Goal: Book appointment/travel/reservation

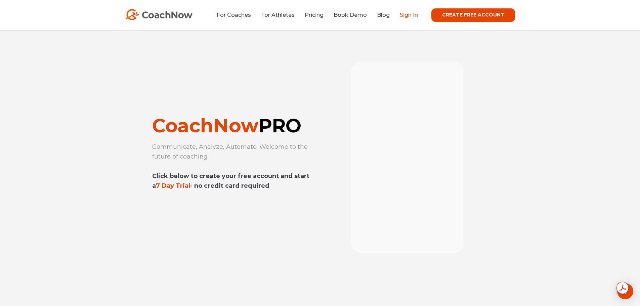
click at [410, 14] on link "Sign In" at bounding box center [409, 15] width 18 height 6
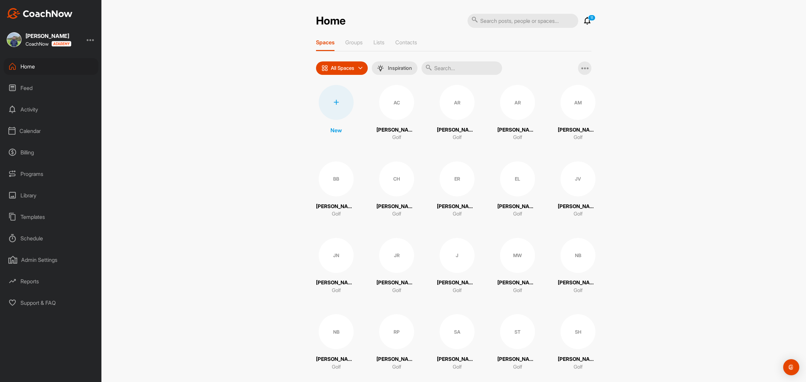
click at [28, 132] on div "Calendar" at bounding box center [51, 131] width 95 height 17
click at [46, 163] on div "Facility Calendar" at bounding box center [59, 165] width 80 height 14
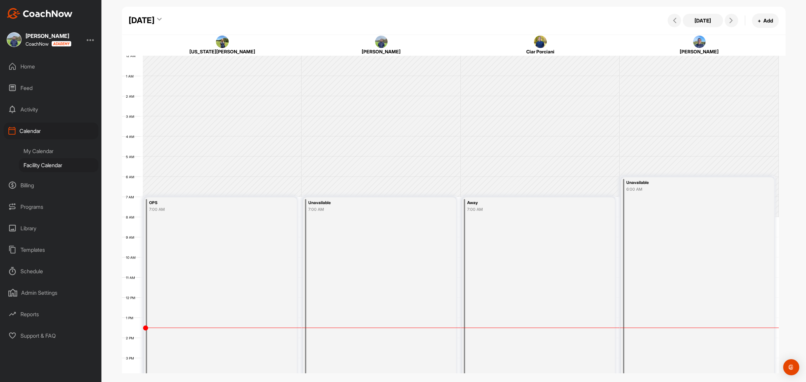
scroll to position [116, 0]
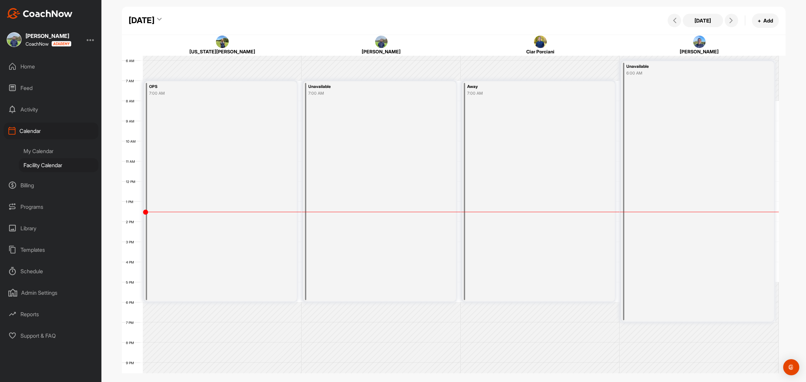
click at [177, 227] on div "OPS 7:00 AM" at bounding box center [220, 191] width 153 height 220
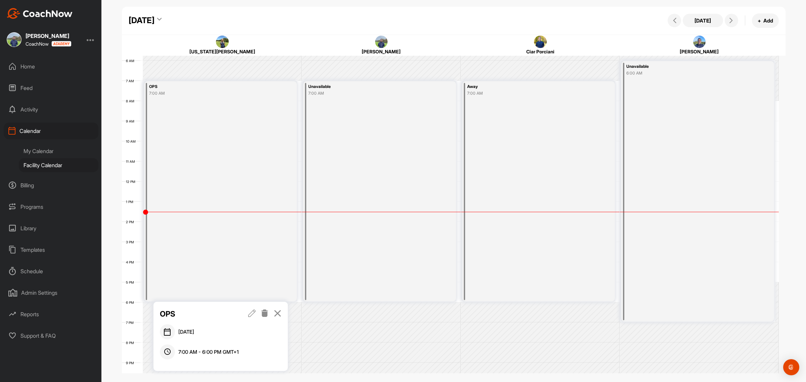
click at [254, 313] on icon at bounding box center [252, 313] width 8 height 7
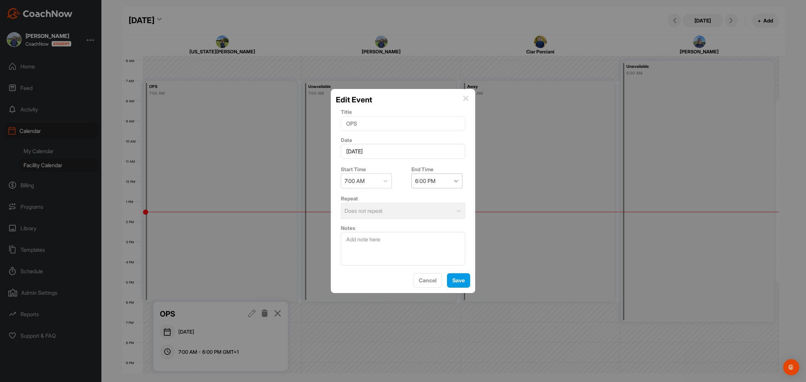
click at [453, 178] on icon at bounding box center [456, 181] width 7 height 7
click at [424, 229] on div "2:00 PM" at bounding box center [433, 230] width 51 height 13
click at [467, 280] on button "Save" at bounding box center [458, 280] width 23 height 14
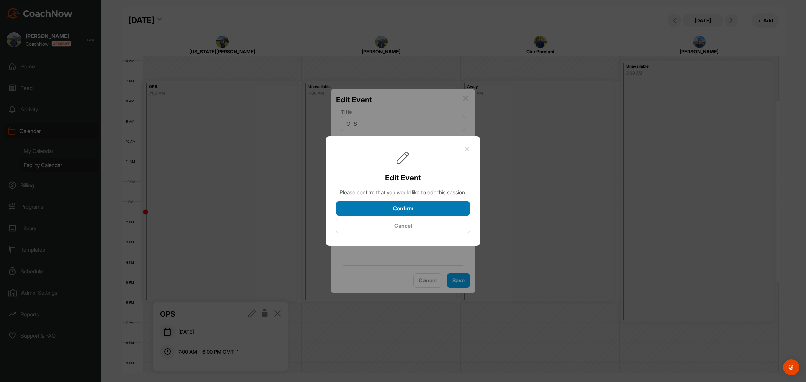
click at [421, 212] on button "Confirm" at bounding box center [403, 209] width 134 height 14
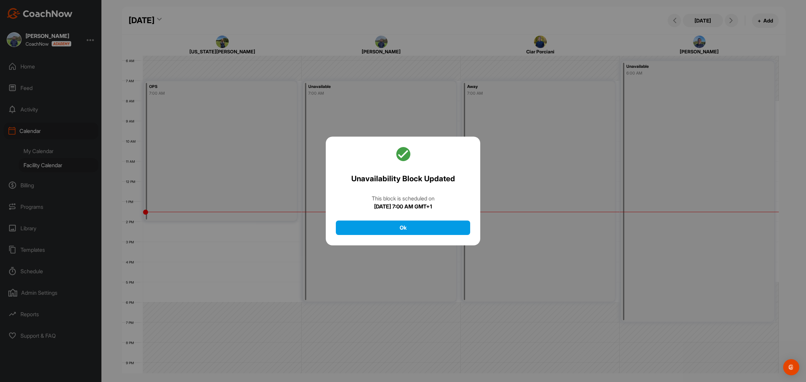
click at [188, 246] on div at bounding box center [403, 191] width 806 height 382
click at [188, 235] on div at bounding box center [403, 191] width 806 height 382
drag, startPoint x: 427, startPoint y: 231, endPoint x: 205, endPoint y: 229, distance: 221.7
click at [421, 231] on button "Ok" at bounding box center [403, 228] width 134 height 14
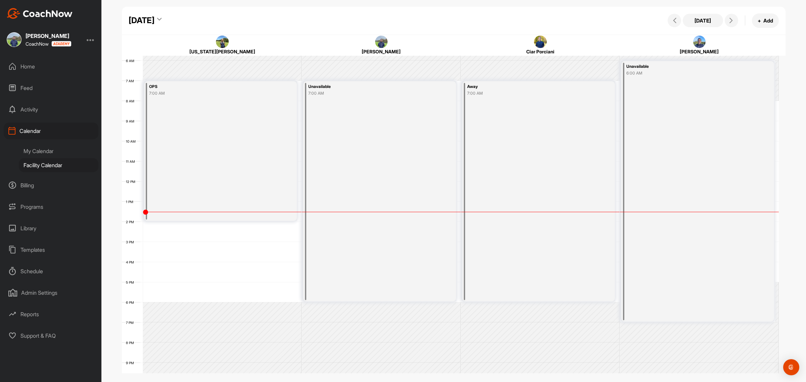
click at [170, 231] on div "12 AM 1 AM 2 AM 3 AM 4 AM 5 AM 6 AM 7 AM 8 AM 9 AM 10 AM 11 AM 12 PM 1 PM 2 PM …" at bounding box center [450, 182] width 657 height 484
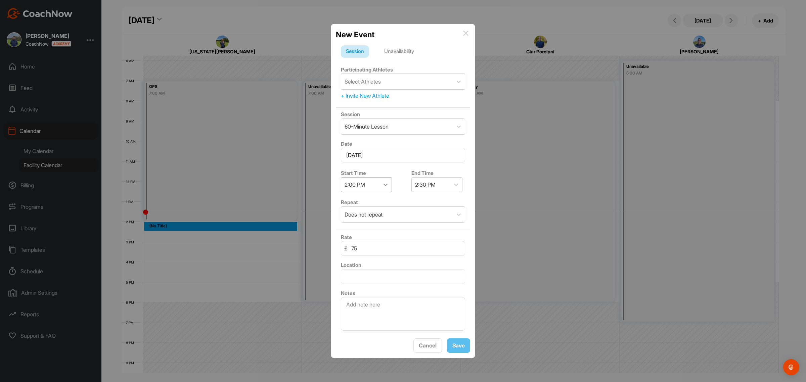
click at [385, 181] on icon at bounding box center [385, 184] width 7 height 7
click at [354, 223] on div "2:30 PM" at bounding box center [366, 224] width 51 height 13
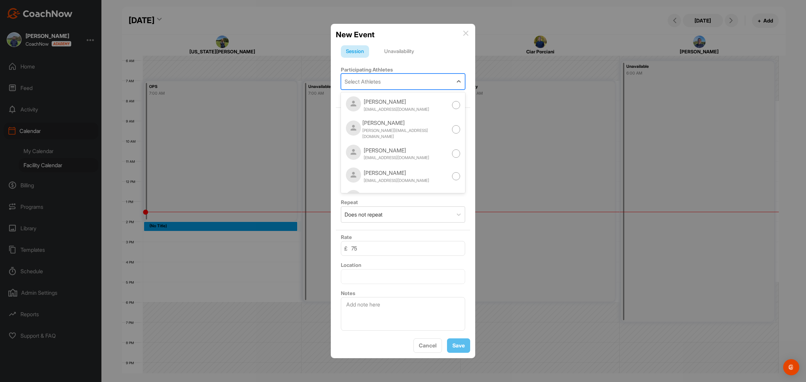
click at [402, 77] on div "Select Athletes" at bounding box center [397, 81] width 112 height 15
type input "akshay"
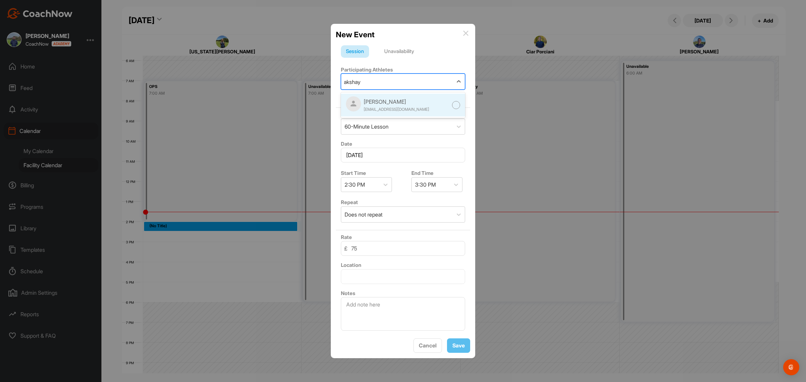
click at [406, 101] on div "[PERSON_NAME]" at bounding box center [397, 102] width 66 height 8
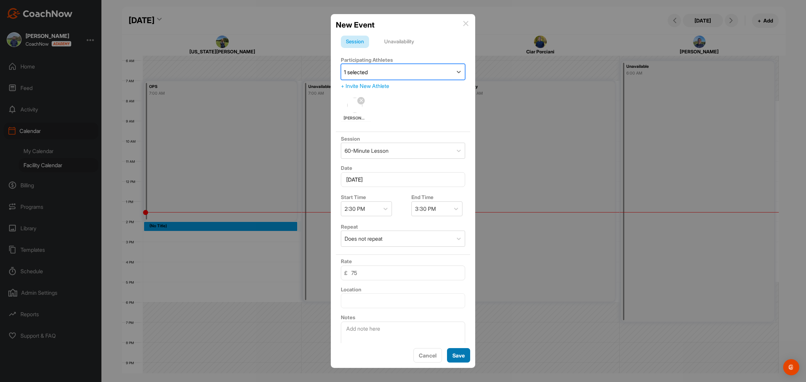
click at [459, 358] on button "Save" at bounding box center [458, 355] width 23 height 14
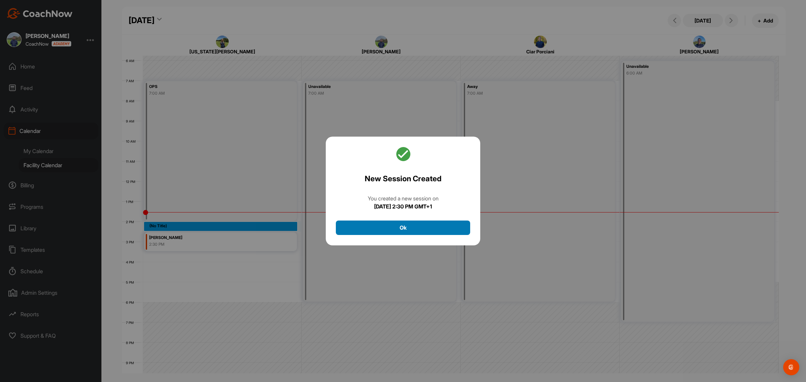
click at [430, 227] on button "Ok" at bounding box center [403, 228] width 134 height 14
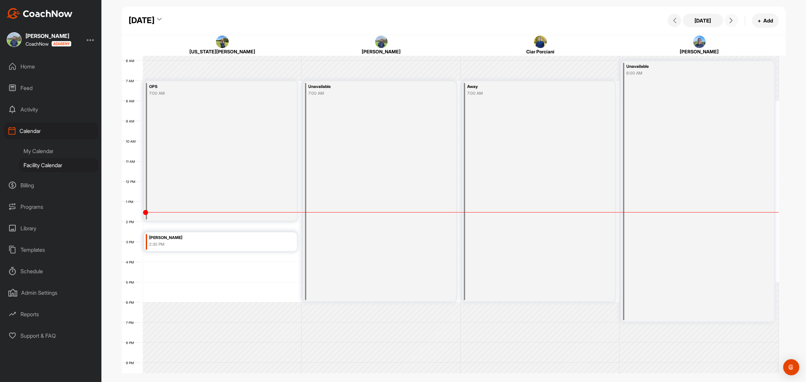
click at [726, 20] on button at bounding box center [731, 20] width 13 height 13
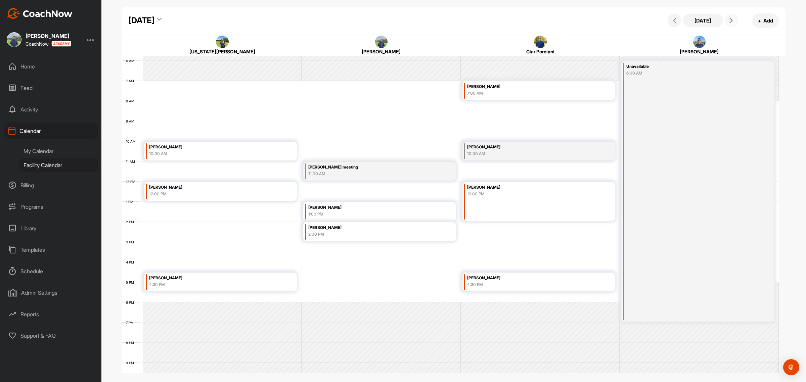
click at [730, 23] on icon at bounding box center [731, 20] width 5 height 5
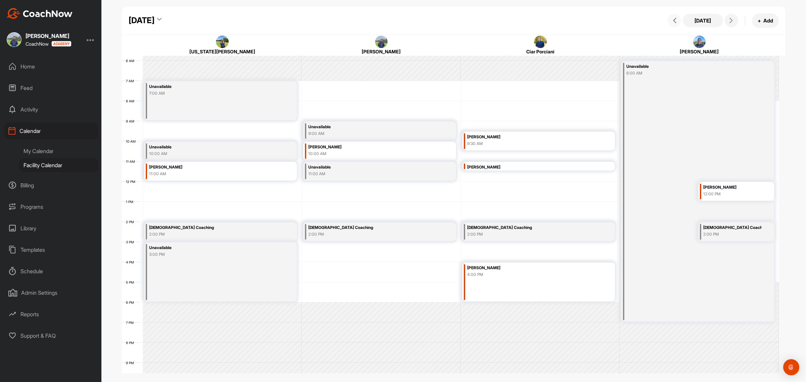
click at [676, 19] on icon at bounding box center [674, 20] width 5 height 5
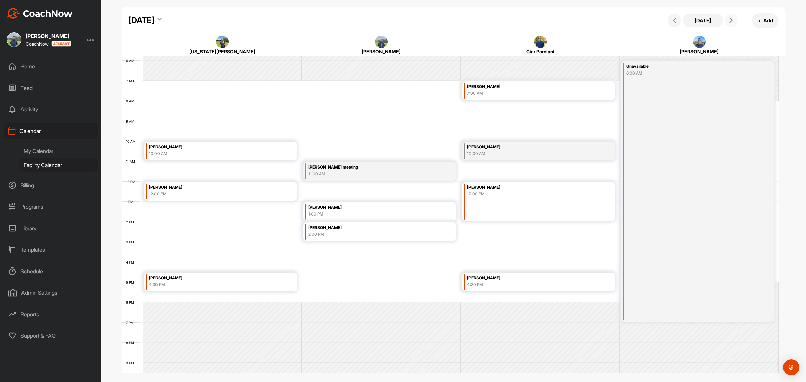
click at [734, 21] on span at bounding box center [732, 20] width 8 height 5
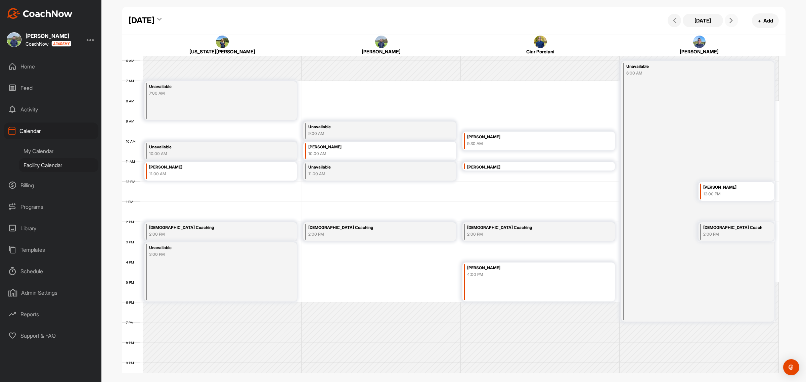
click at [734, 21] on span at bounding box center [732, 20] width 8 height 5
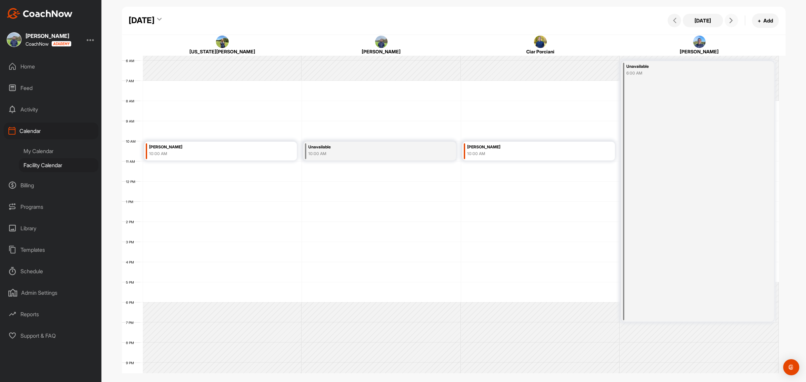
click at [734, 21] on span at bounding box center [732, 20] width 8 height 5
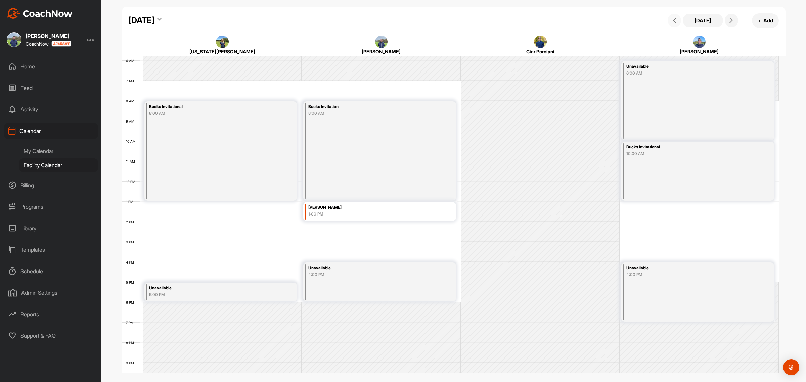
click at [676, 20] on icon at bounding box center [674, 20] width 5 height 5
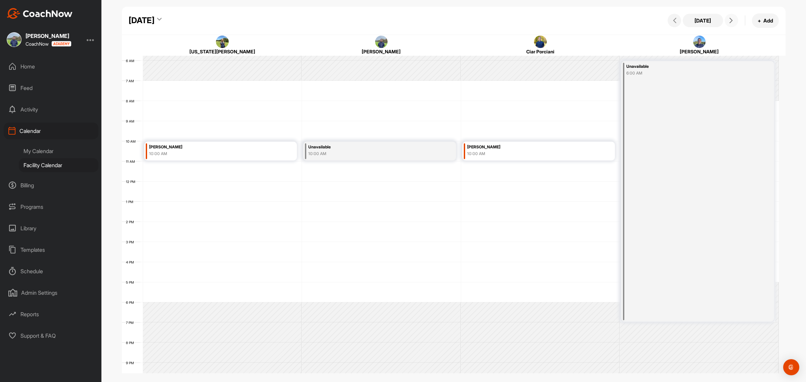
click at [736, 20] on button at bounding box center [731, 20] width 13 height 13
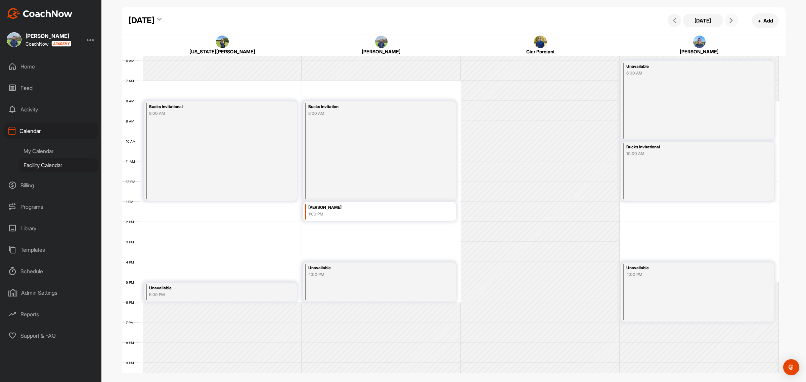
click at [736, 20] on button at bounding box center [731, 20] width 13 height 13
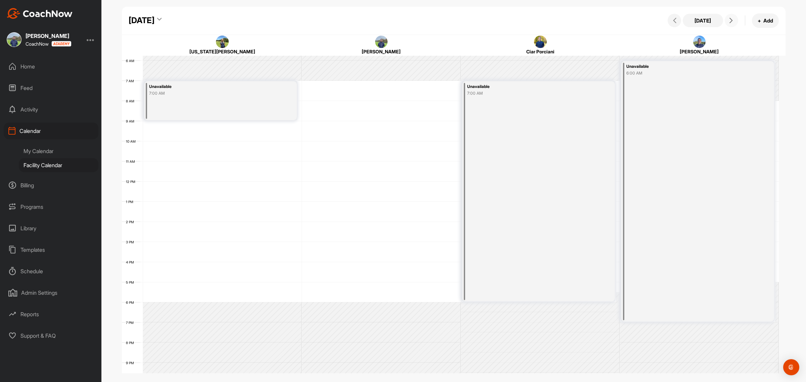
click at [735, 20] on span at bounding box center [732, 20] width 8 height 5
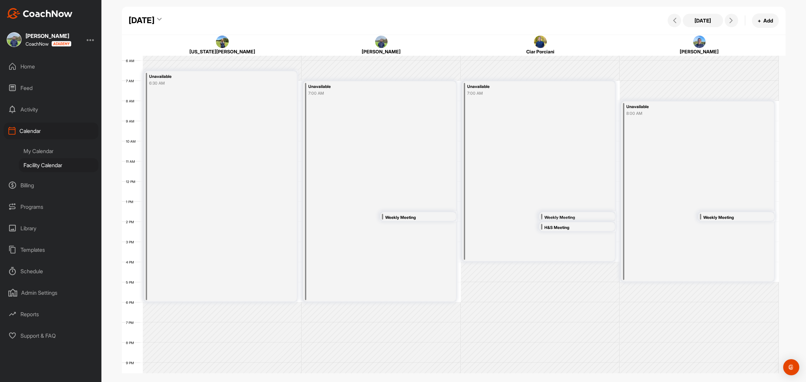
click at [663, 21] on div "[DATE] [DATE] + Add" at bounding box center [454, 21] width 664 height 28
click at [673, 14] on button at bounding box center [674, 20] width 13 height 13
click at [674, 14] on button at bounding box center [674, 20] width 13 height 13
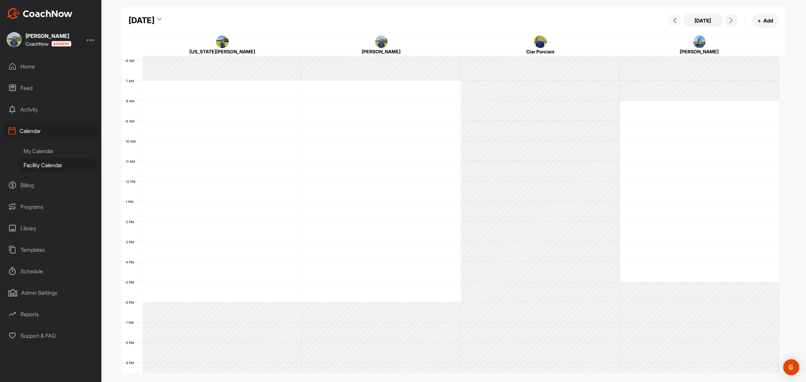
click at [676, 15] on div "[DATE] + Add" at bounding box center [722, 20] width 113 height 14
